Goal: Information Seeking & Learning: Learn about a topic

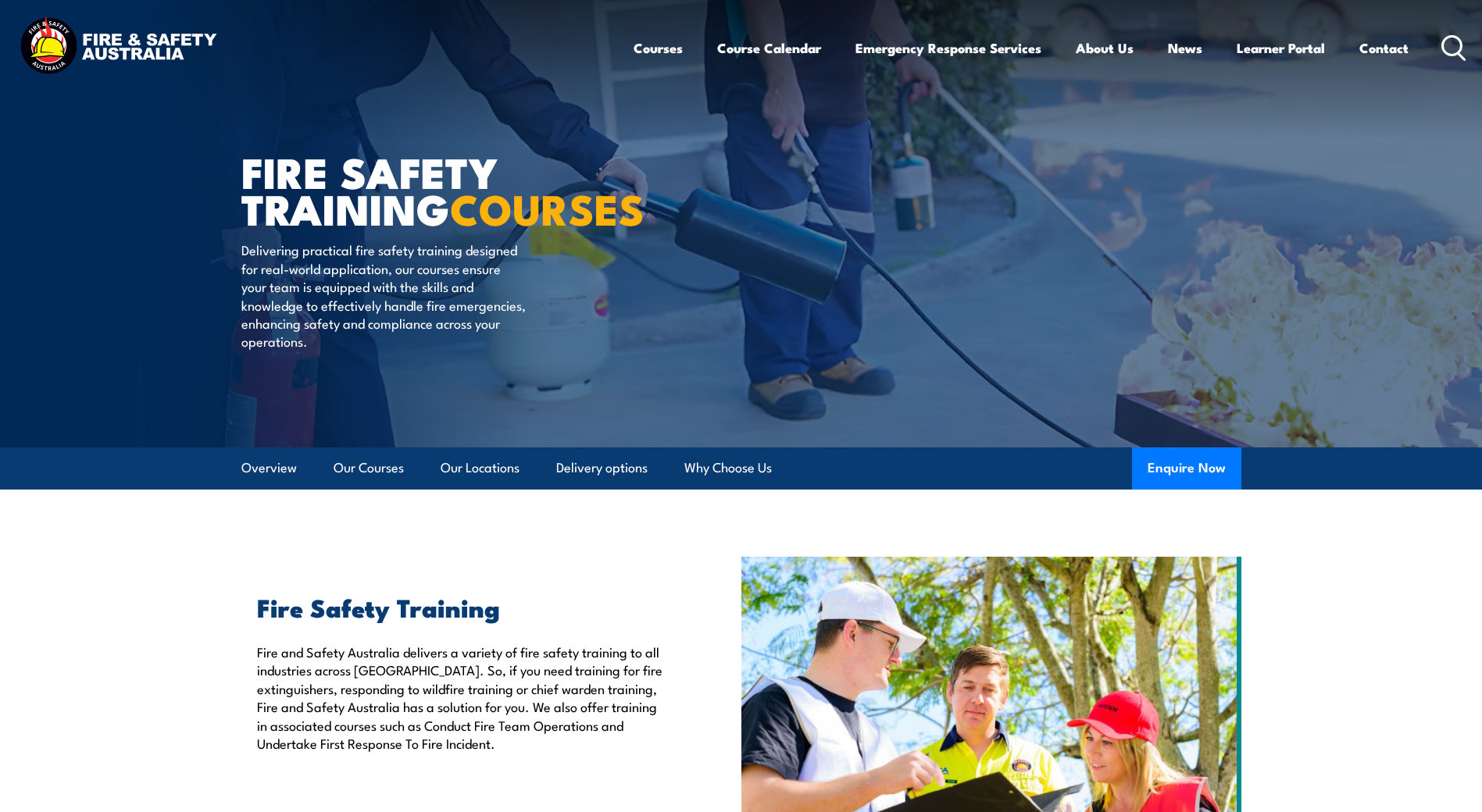
drag, startPoint x: 1454, startPoint y: 42, endPoint x: 1439, endPoint y: 83, distance: 43.7
click at [1454, 42] on icon at bounding box center [1454, 48] width 25 height 26
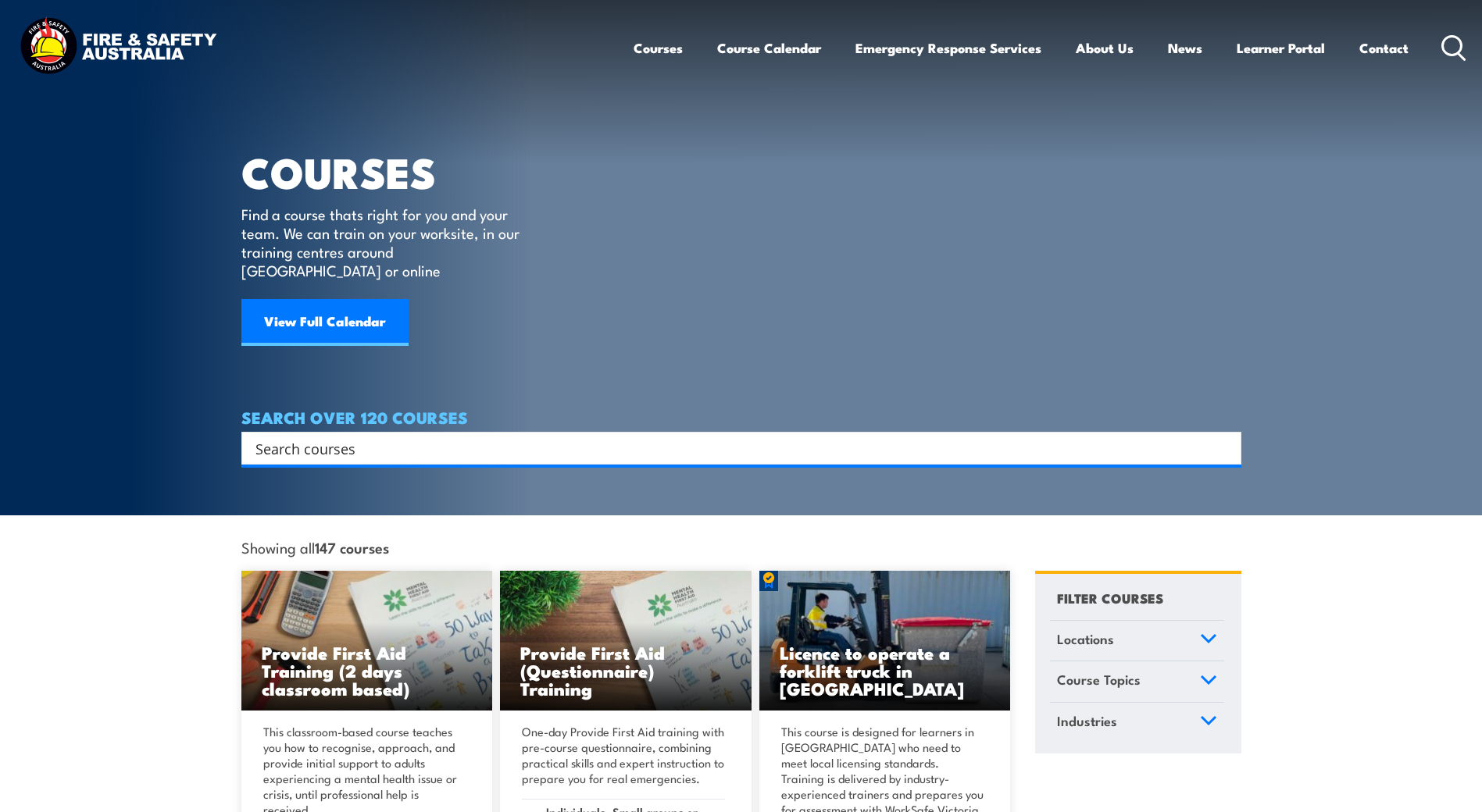
click at [461, 437] on input "Search input" at bounding box center [731, 448] width 951 height 24
type input "ECI"
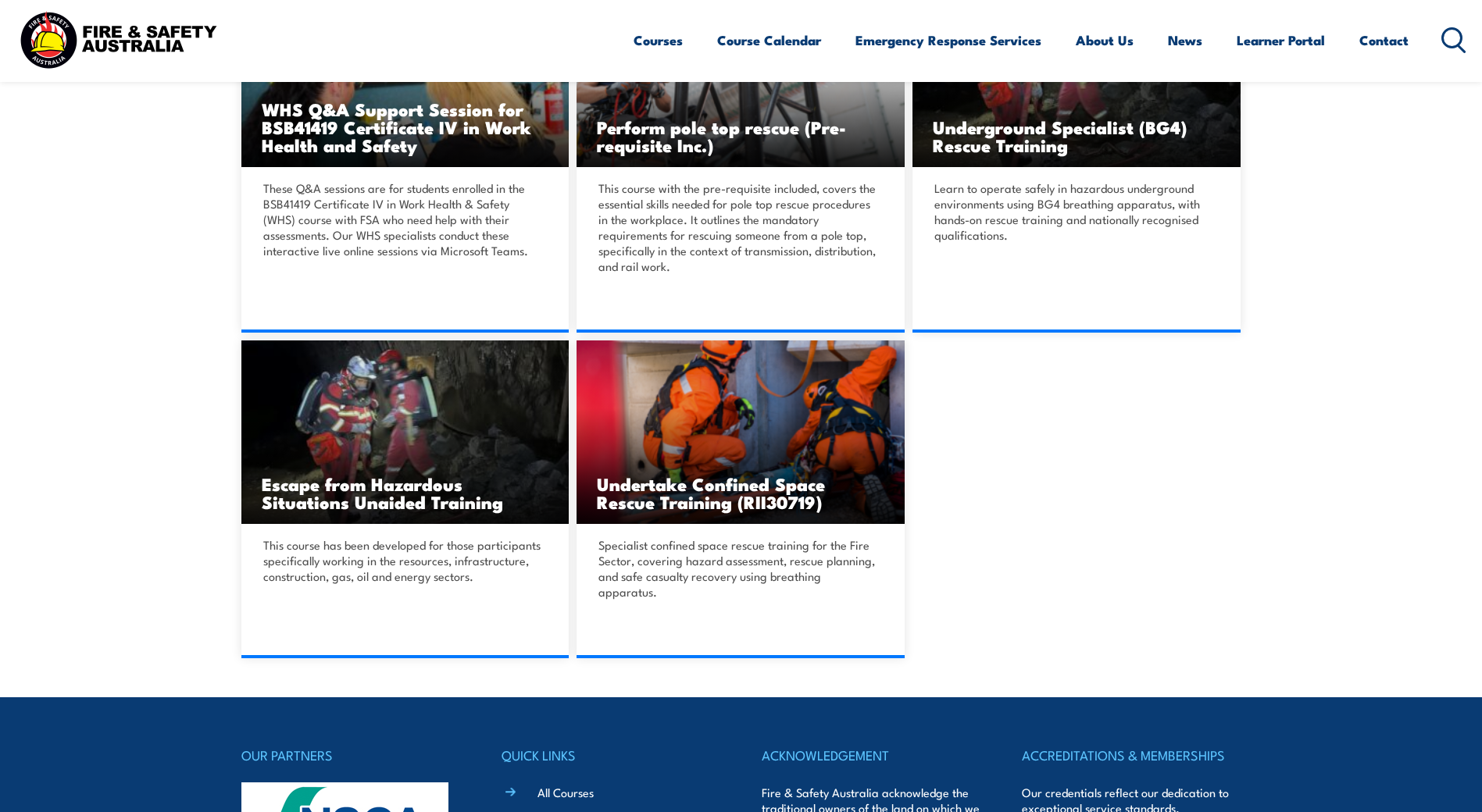
scroll to position [1718, 0]
